Goal: Information Seeking & Learning: Learn about a topic

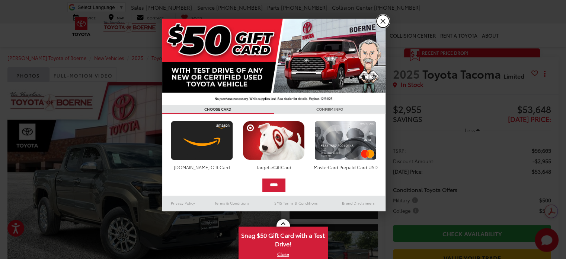
click at [381, 20] on link "X" at bounding box center [383, 21] width 13 height 13
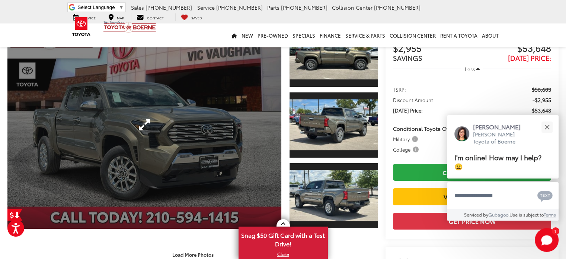
scroll to position [74, 0]
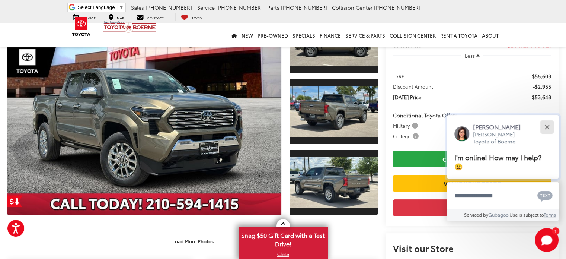
click at [548, 126] on button "Close" at bounding box center [547, 127] width 16 height 16
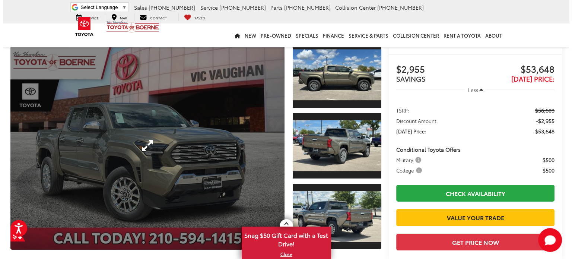
scroll to position [0, 0]
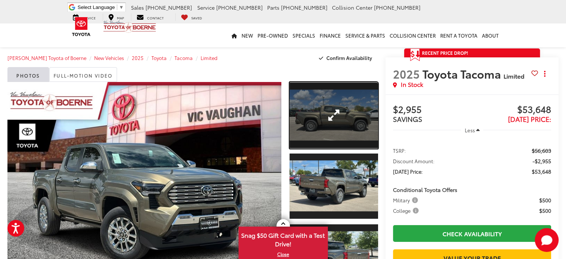
click at [335, 116] on link "Expand Photo 1" at bounding box center [334, 115] width 89 height 67
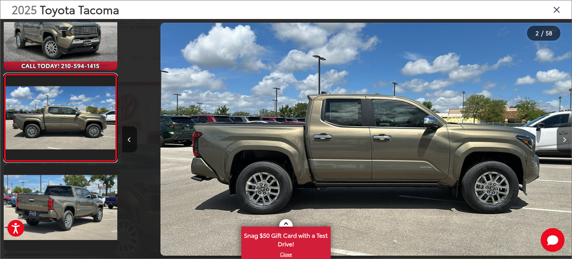
scroll to position [0, 450]
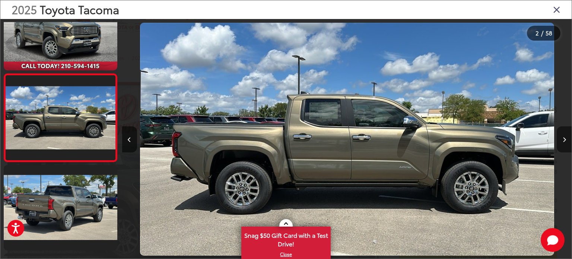
click at [563, 137] on icon "Next image" at bounding box center [564, 139] width 3 height 5
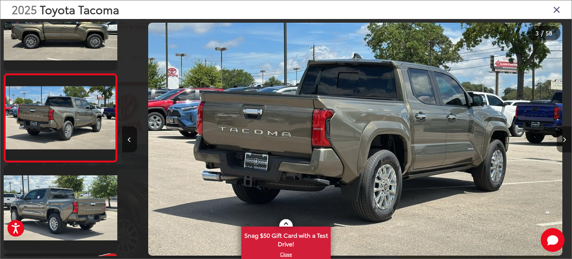
scroll to position [0, 899]
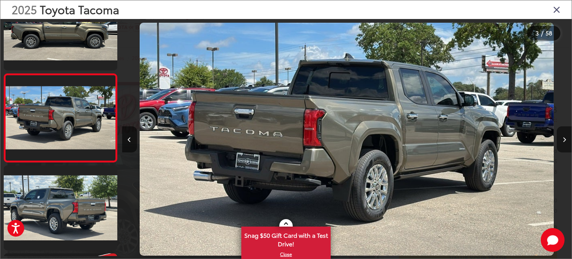
click at [564, 137] on icon "Next image" at bounding box center [564, 139] width 3 height 5
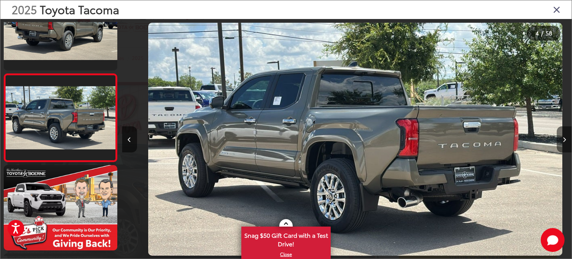
scroll to position [0, 1349]
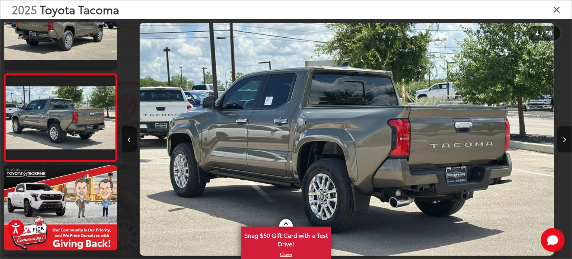
click at [564, 137] on icon "Next image" at bounding box center [564, 139] width 3 height 5
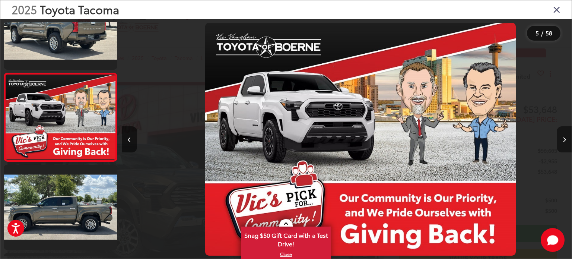
scroll to position [0, 1799]
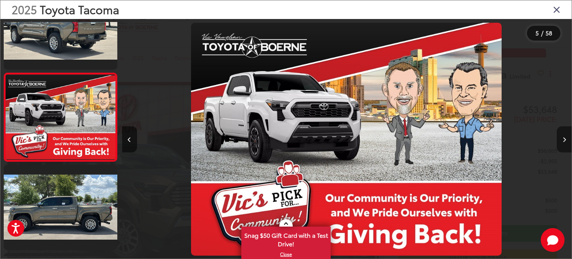
click at [564, 137] on icon "Next image" at bounding box center [564, 139] width 3 height 5
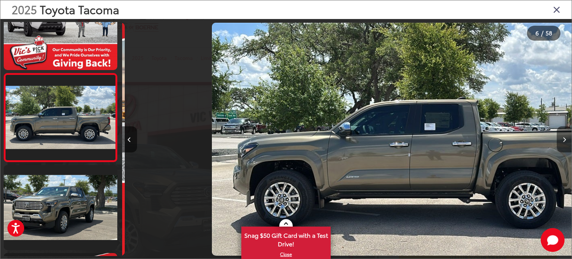
scroll to position [0, 2248]
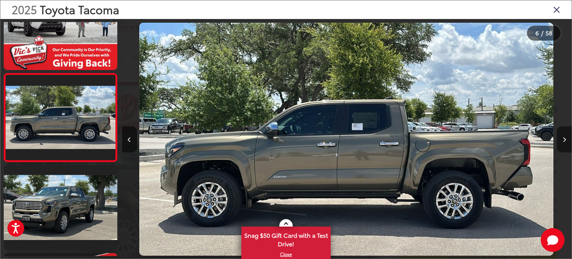
click at [564, 137] on icon "Next image" at bounding box center [564, 139] width 3 height 5
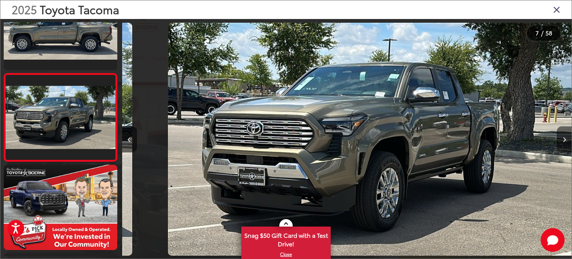
scroll to position [0, 2698]
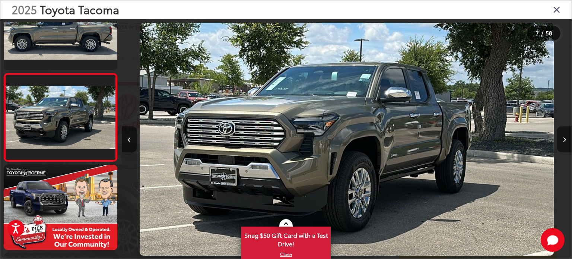
click at [564, 137] on icon "Next image" at bounding box center [564, 139] width 3 height 5
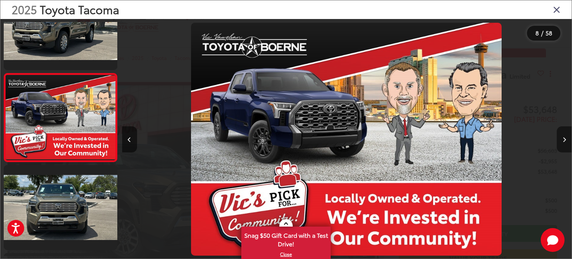
click at [564, 137] on icon "Next image" at bounding box center [564, 139] width 3 height 5
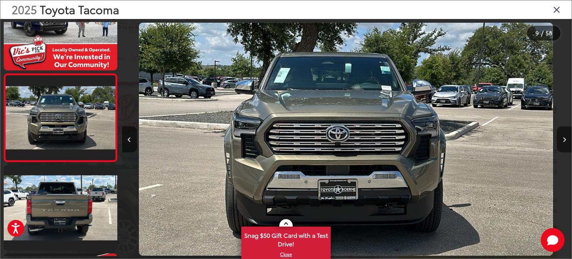
click at [564, 137] on icon "Next image" at bounding box center [564, 139] width 3 height 5
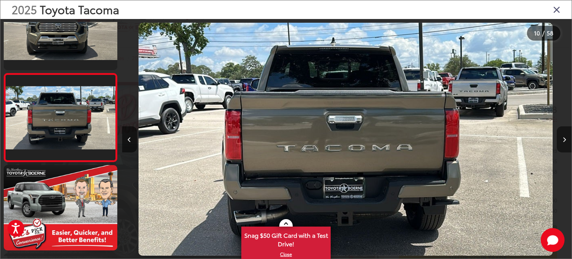
click at [564, 137] on icon "Next image" at bounding box center [564, 139] width 3 height 5
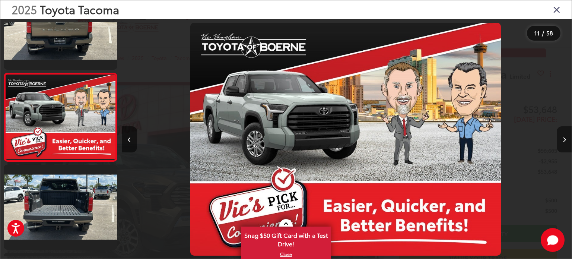
click at [564, 137] on icon "Next image" at bounding box center [564, 139] width 3 height 5
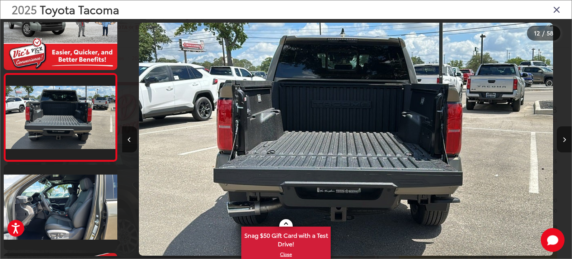
click at [564, 137] on icon "Next image" at bounding box center [564, 139] width 3 height 5
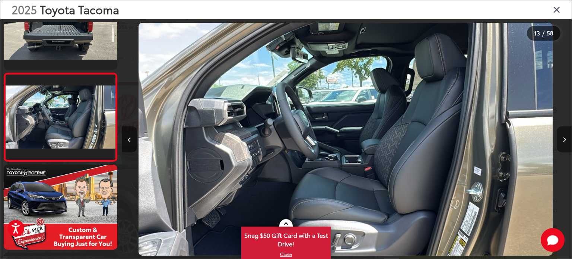
click at [563, 141] on icon "Next image" at bounding box center [564, 139] width 3 height 5
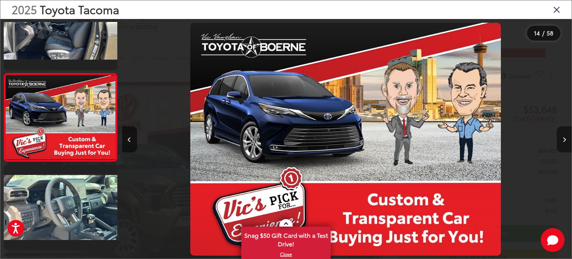
click at [563, 142] on icon "Next image" at bounding box center [564, 139] width 3 height 5
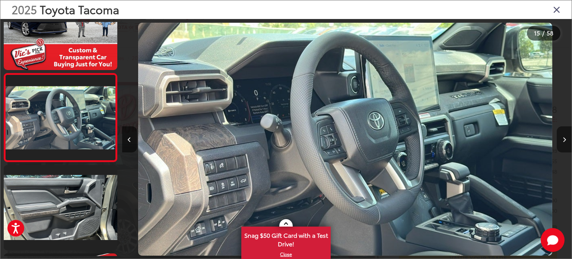
click at [563, 142] on icon "Next image" at bounding box center [564, 139] width 3 height 5
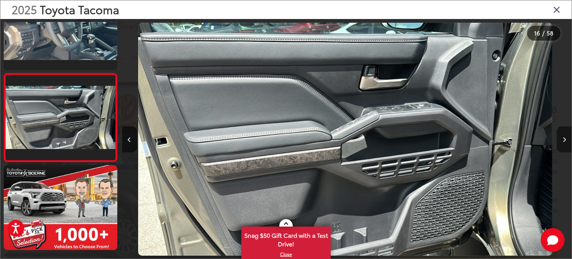
click at [563, 142] on icon "Next image" at bounding box center [564, 139] width 3 height 5
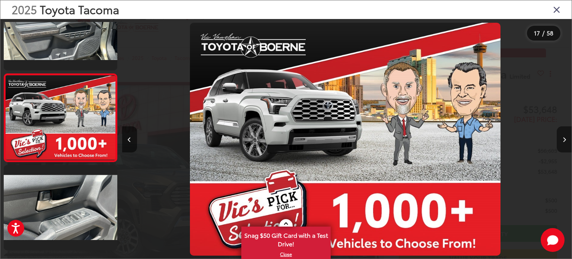
click at [563, 142] on button "Next image" at bounding box center [564, 139] width 15 height 26
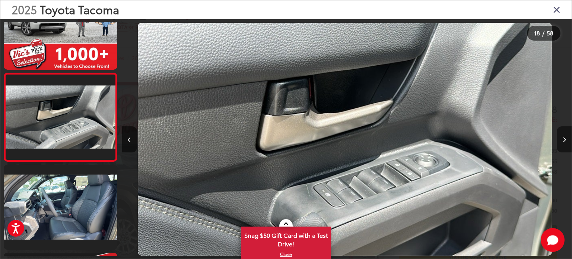
click at [563, 142] on button "Next image" at bounding box center [564, 139] width 15 height 26
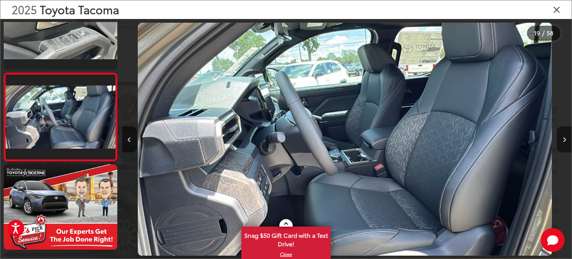
click at [563, 141] on icon "Next image" at bounding box center [564, 139] width 3 height 5
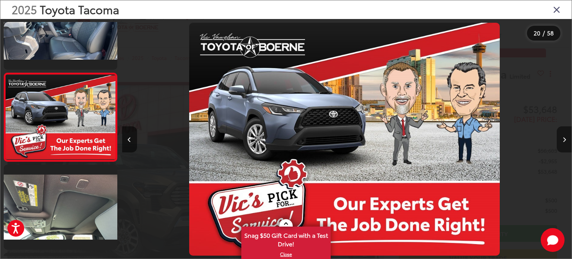
click at [563, 141] on icon "Next image" at bounding box center [564, 139] width 3 height 5
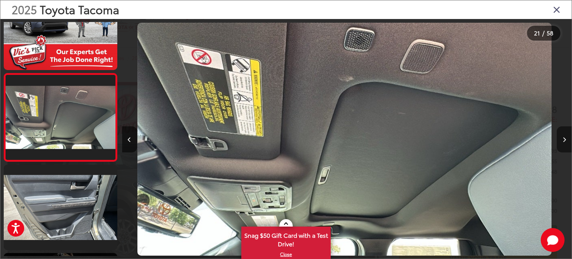
click at [563, 141] on icon "Next image" at bounding box center [564, 139] width 3 height 5
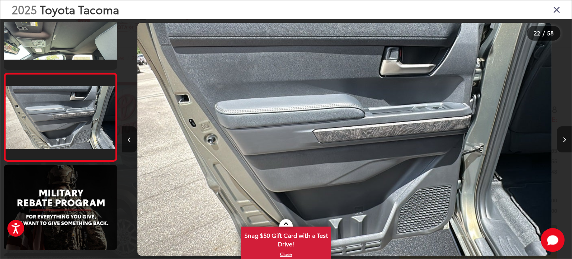
click at [563, 141] on icon "Next image" at bounding box center [564, 139] width 3 height 5
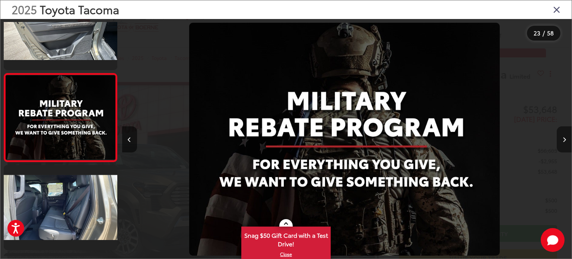
click at [563, 141] on icon "Next image" at bounding box center [564, 139] width 3 height 5
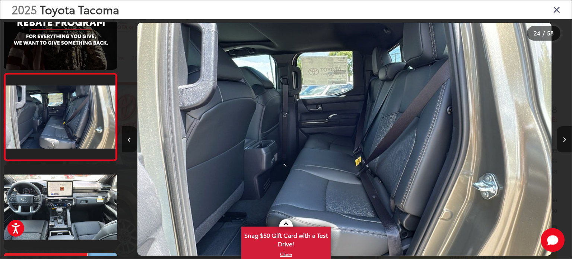
click at [563, 141] on icon "Next image" at bounding box center [564, 139] width 3 height 5
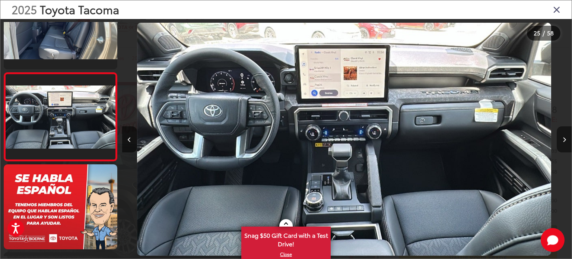
click at [564, 141] on icon "Next image" at bounding box center [564, 139] width 3 height 5
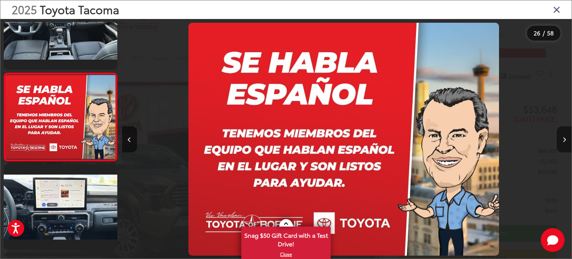
click at [564, 141] on icon "Next image" at bounding box center [564, 139] width 3 height 5
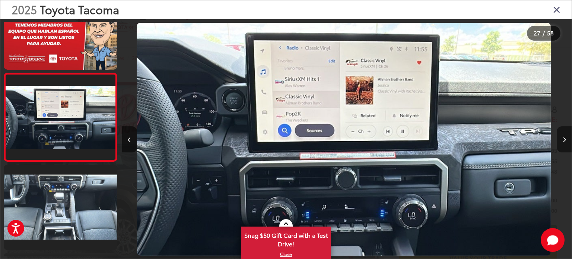
click at [564, 141] on icon "Next image" at bounding box center [564, 139] width 3 height 5
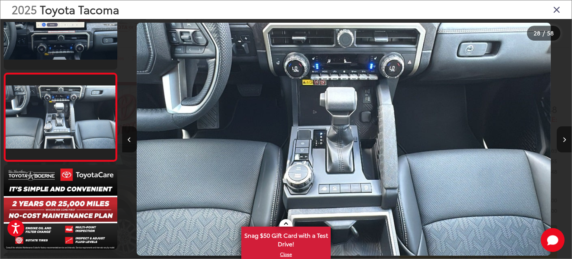
click at [564, 141] on icon "Next image" at bounding box center [564, 139] width 3 height 5
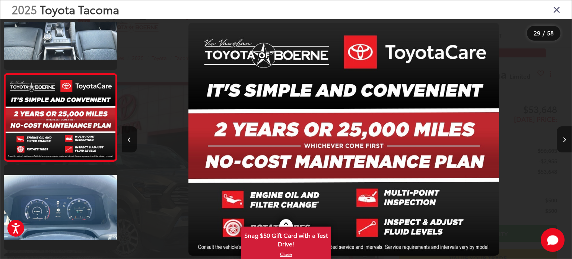
click at [564, 141] on icon "Next image" at bounding box center [564, 139] width 3 height 5
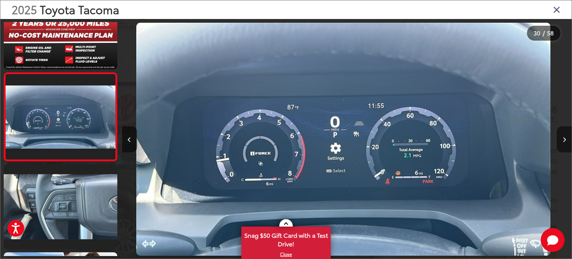
click at [564, 141] on icon "Next image" at bounding box center [564, 139] width 3 height 5
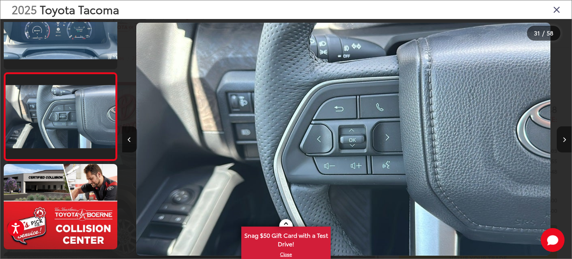
click at [564, 141] on icon "Next image" at bounding box center [564, 139] width 3 height 5
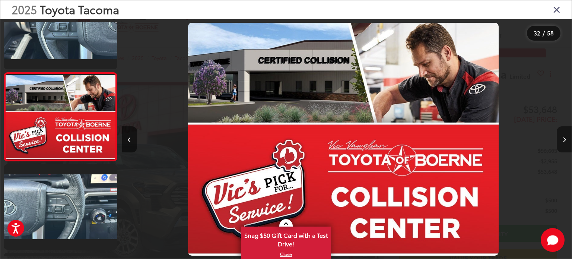
click at [564, 141] on icon "Next image" at bounding box center [564, 139] width 3 height 5
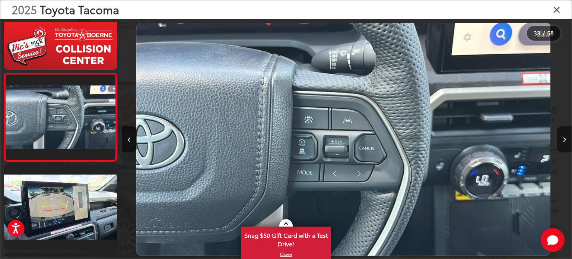
click at [564, 141] on icon "Next image" at bounding box center [564, 139] width 3 height 5
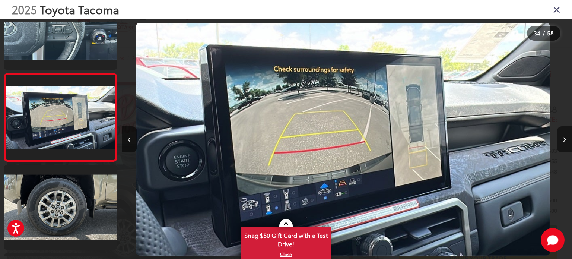
click at [564, 141] on icon "Next image" at bounding box center [564, 139] width 3 height 5
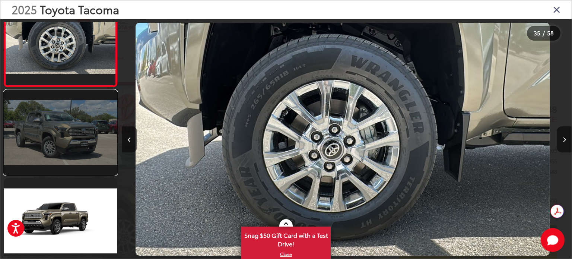
click at [77, 152] on link at bounding box center [61, 132] width 114 height 85
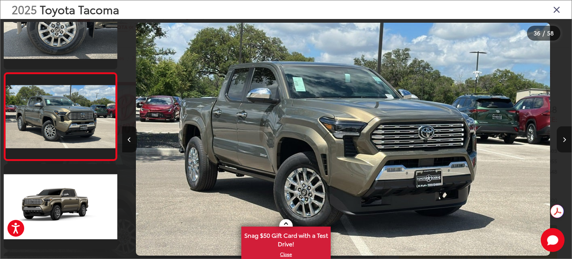
click at [566, 138] on button "Next image" at bounding box center [564, 139] width 15 height 26
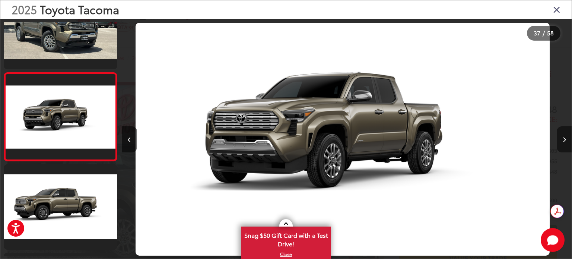
click at [566, 138] on button "Next image" at bounding box center [564, 139] width 15 height 26
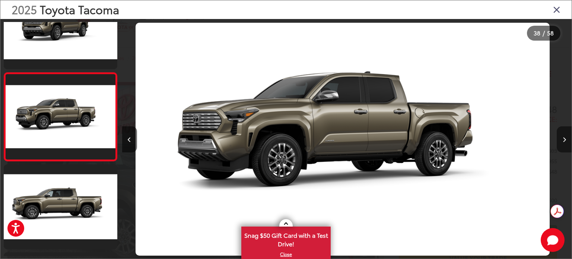
click at [566, 138] on button "Next image" at bounding box center [564, 139] width 15 height 26
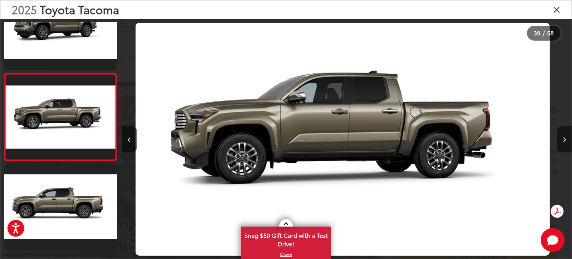
click at [566, 138] on button "Next image" at bounding box center [564, 139] width 15 height 26
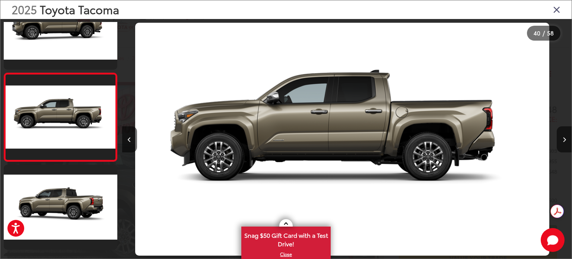
click at [556, 9] on icon "Close gallery" at bounding box center [556, 9] width 7 height 10
